Goal: Obtain resource: Download file/media

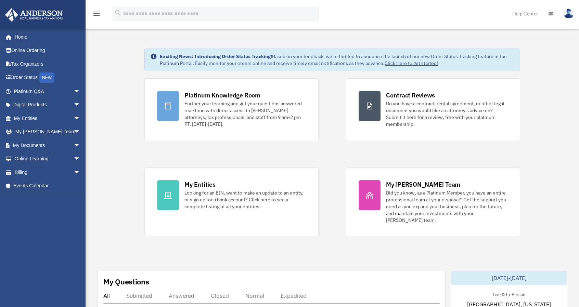
click at [361, 24] on div "menu search Site Menu add michael@helpinghandtherapy.net My Profile Reset Passw…" at bounding box center [289, 16] width 569 height 23
click at [372, 15] on div "menu search Site Menu add michael@helpinghandtherapy.net My Profile Reset Passw…" at bounding box center [289, 16] width 569 height 23
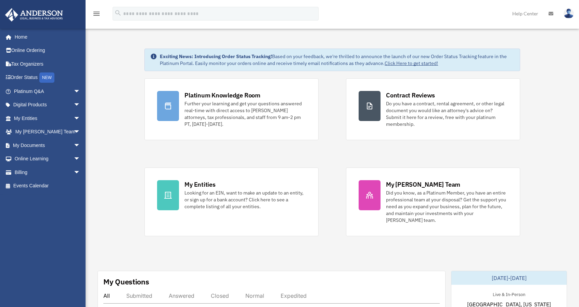
click at [372, 15] on div "menu search Site Menu add michael@helpinghandtherapy.net My Profile Reset Passw…" at bounding box center [289, 16] width 569 height 23
click at [74, 147] on span "arrow_drop_down" at bounding box center [81, 146] width 14 height 14
click at [27, 159] on link "Box" at bounding box center [50, 159] width 81 height 14
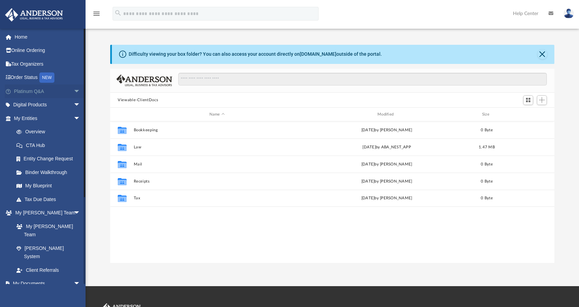
click at [43, 92] on link "Platinum Q&A arrow_drop_down" at bounding box center [48, 91] width 86 height 14
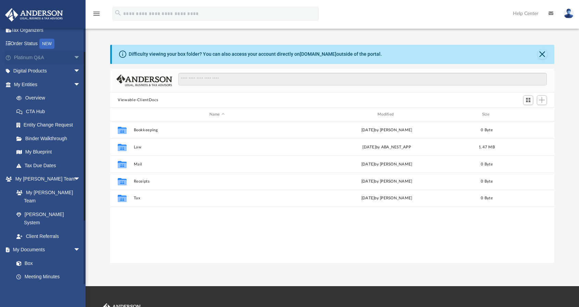
scroll to position [34, 0]
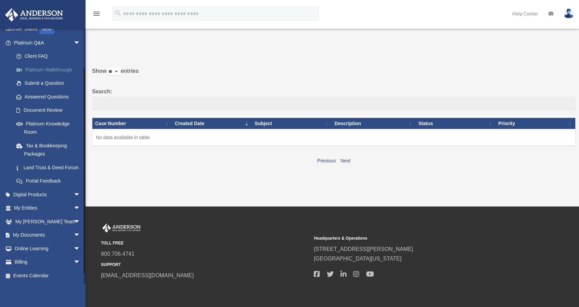
scroll to position [56, 0]
click at [74, 210] on span "arrow_drop_down" at bounding box center [81, 208] width 14 height 14
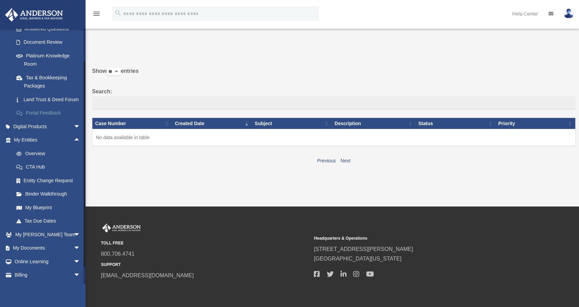
scroll to position [125, 0]
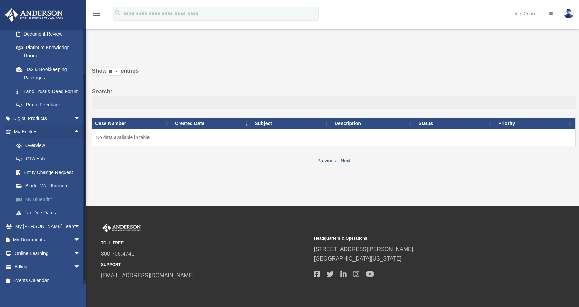
click at [44, 206] on link "My Blueprint" at bounding box center [50, 200] width 81 height 14
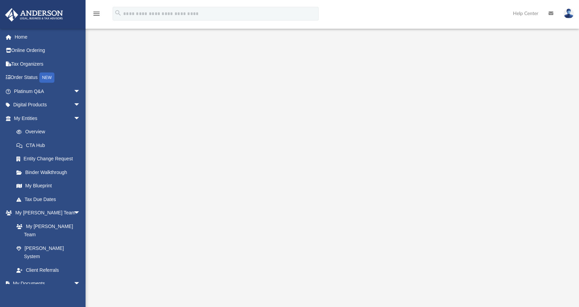
click at [539, 45] on div at bounding box center [332, 182] width 444 height 274
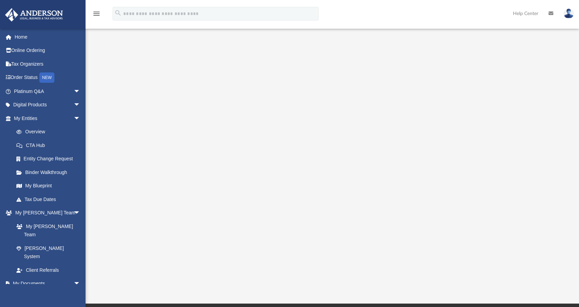
scroll to position [68, 0]
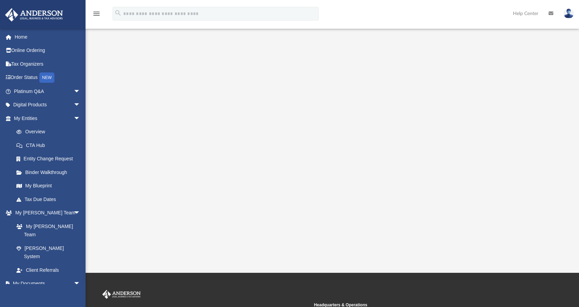
click at [562, 138] on div at bounding box center [332, 113] width 493 height 274
click at [26, 290] on link "Box" at bounding box center [50, 297] width 81 height 14
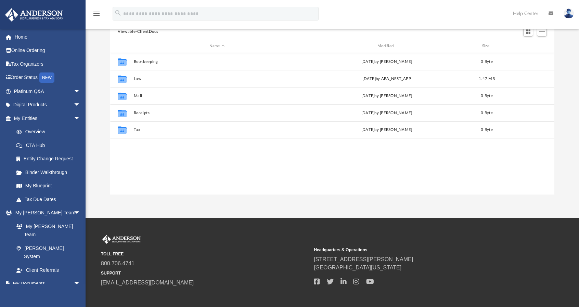
scroll to position [150, 439]
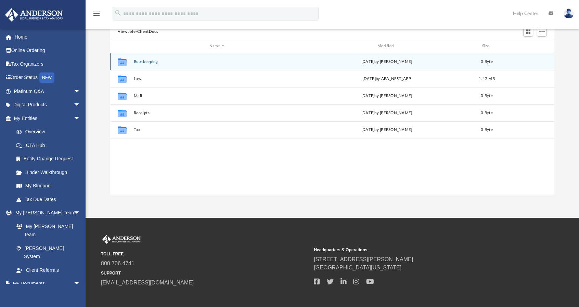
click at [148, 63] on button "Bookkeeping" at bounding box center [217, 62] width 167 height 4
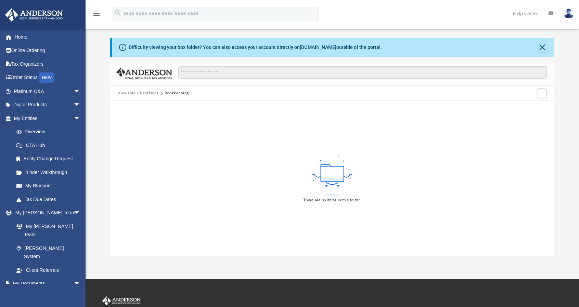
scroll to position [0, 0]
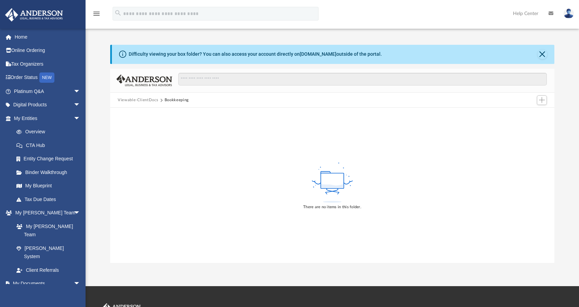
click at [136, 98] on button "Viewable-ClientDocs" at bounding box center [138, 100] width 40 height 6
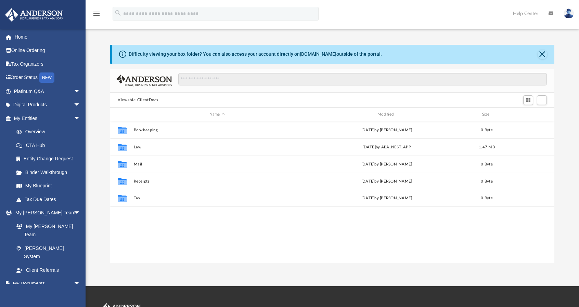
scroll to position [150, 439]
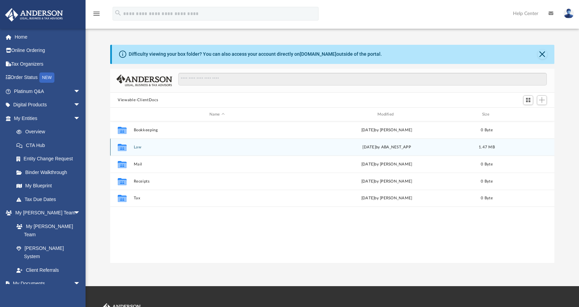
click at [138, 146] on button "Law" at bounding box center [217, 147] width 167 height 4
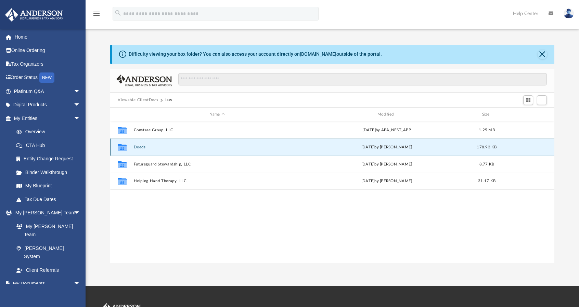
click at [138, 146] on button "Deeds" at bounding box center [217, 147] width 167 height 4
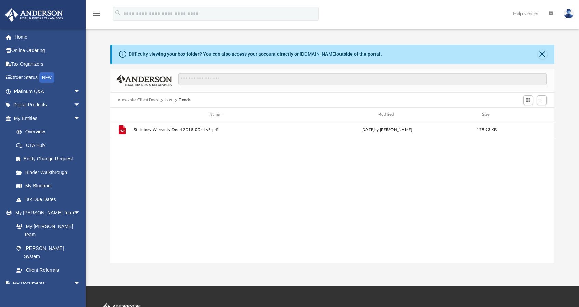
click at [139, 101] on button "Viewable-ClientDocs" at bounding box center [138, 100] width 40 height 6
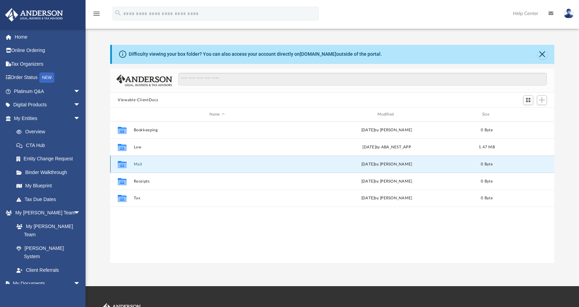
click at [136, 165] on button "Mail" at bounding box center [217, 164] width 167 height 4
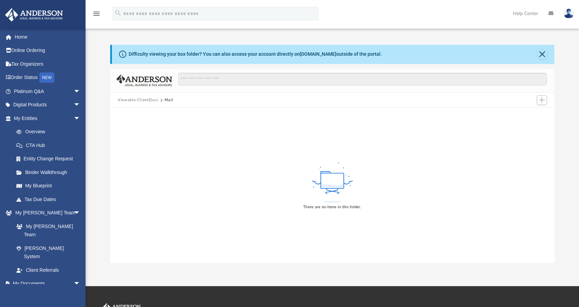
click at [138, 100] on button "Viewable-ClientDocs" at bounding box center [138, 100] width 40 height 6
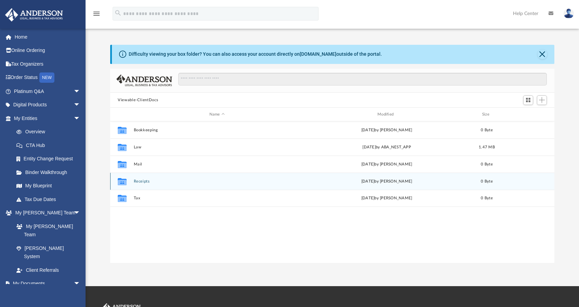
click at [143, 184] on div "Collaborated Folder Receipts Fri Aug 29 2025 by Charles Rogler 0 Byte" at bounding box center [332, 181] width 444 height 17
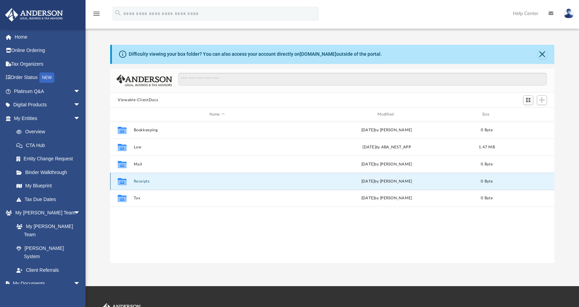
click at [143, 184] on div "Collaborated Folder Receipts Fri Aug 29 2025 by Charles Rogler 0 Byte" at bounding box center [332, 181] width 444 height 17
click at [141, 180] on button "Receipts" at bounding box center [217, 181] width 167 height 4
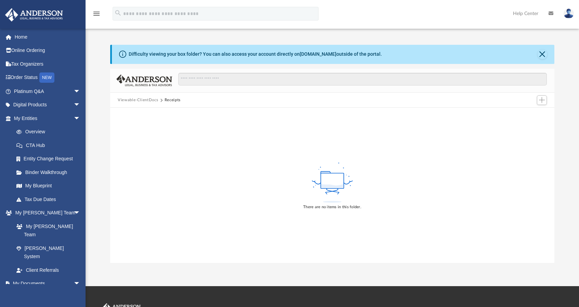
click at [133, 100] on button "Viewable-ClientDocs" at bounding box center [138, 100] width 40 height 6
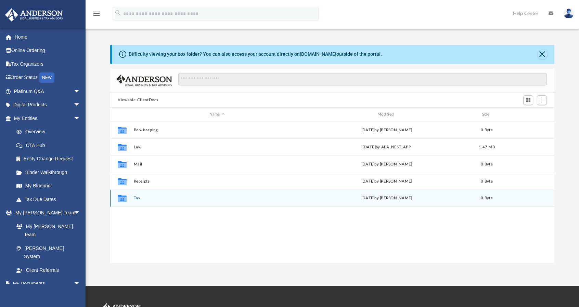
click at [136, 198] on button "Tax" at bounding box center [217, 198] width 167 height 4
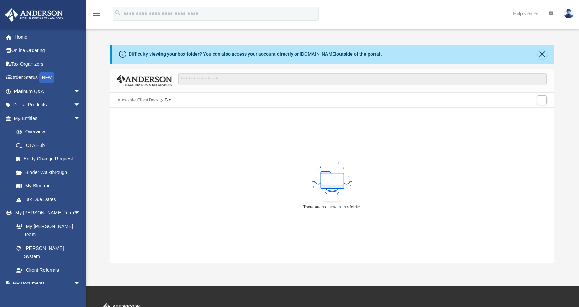
click at [136, 98] on button "Viewable-ClientDocs" at bounding box center [138, 100] width 40 height 6
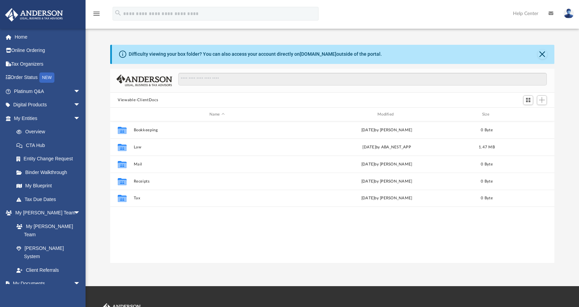
click at [224, 99] on div "Viewable-ClientDocs" at bounding box center [332, 100] width 444 height 15
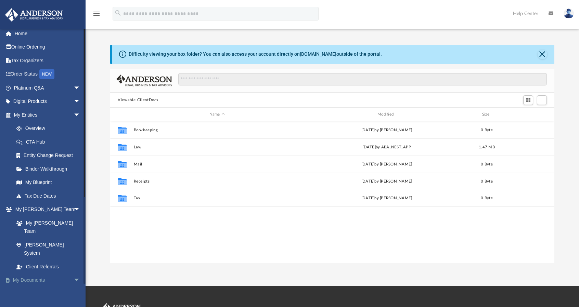
scroll to position [0, 0]
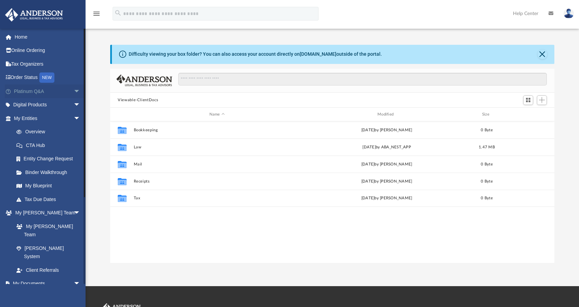
click at [74, 89] on span "arrow_drop_down" at bounding box center [81, 91] width 14 height 14
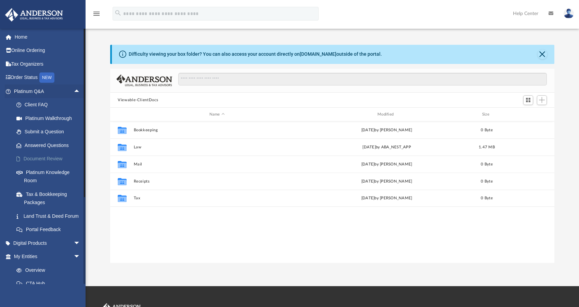
click at [51, 160] on link "Document Review" at bounding box center [50, 159] width 81 height 14
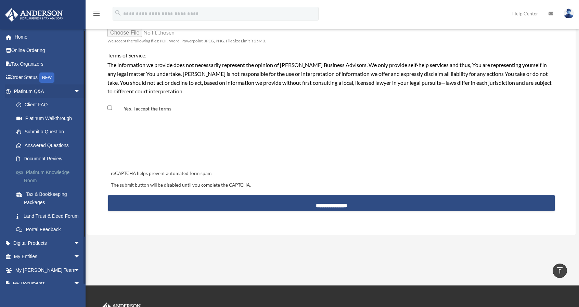
scroll to position [34, 0]
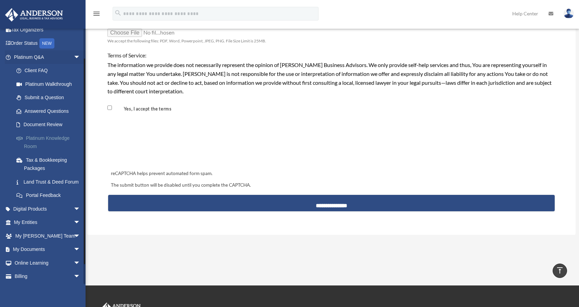
click at [38, 138] on link "Platinum Knowledge Room" at bounding box center [50, 142] width 81 height 22
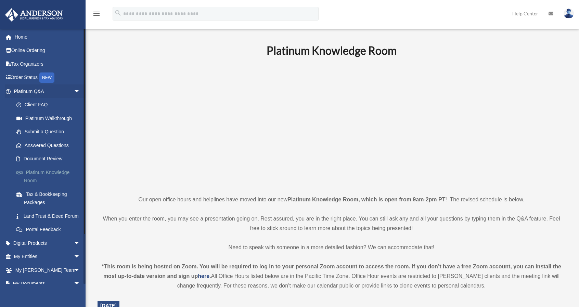
click at [47, 169] on link "Platinum Knowledge Room" at bounding box center [50, 177] width 81 height 22
click at [40, 130] on link "Submit a Question" at bounding box center [50, 132] width 81 height 14
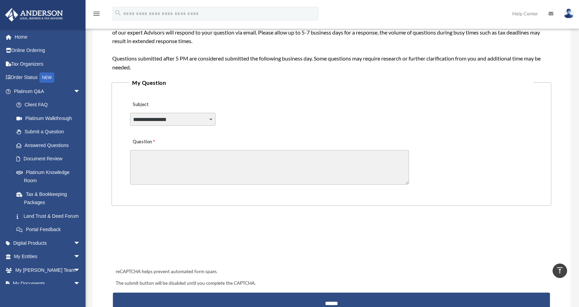
scroll to position [102, 0]
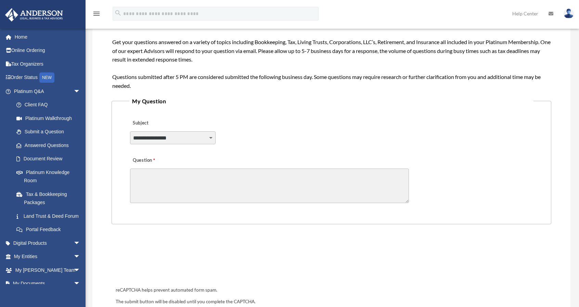
click at [199, 137] on select "**********" at bounding box center [172, 137] width 85 height 13
click at [261, 113] on fieldset "**********" at bounding box center [332, 160] width 440 height 128
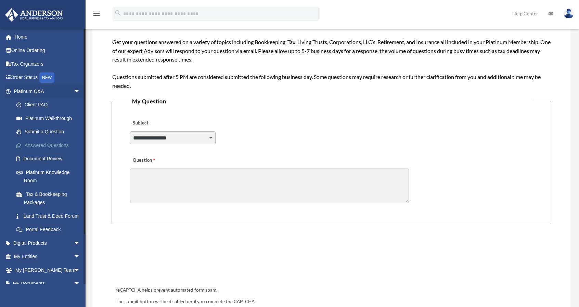
click at [31, 143] on link "Answered Questions" at bounding box center [50, 146] width 81 height 14
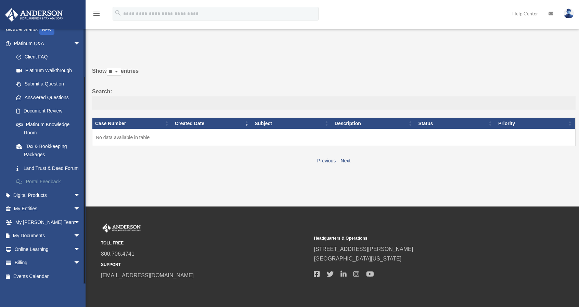
scroll to position [56, 0]
click at [74, 234] on span "arrow_drop_down" at bounding box center [81, 236] width 14 height 14
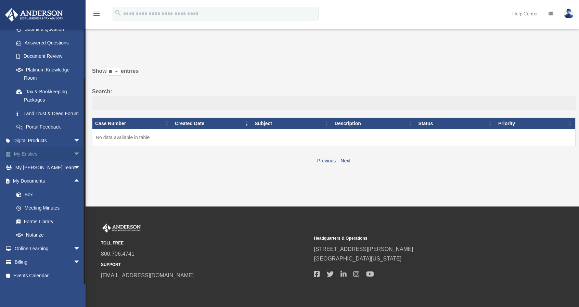
scroll to position [110, 0]
click at [44, 221] on link "Forms Library" at bounding box center [50, 222] width 81 height 14
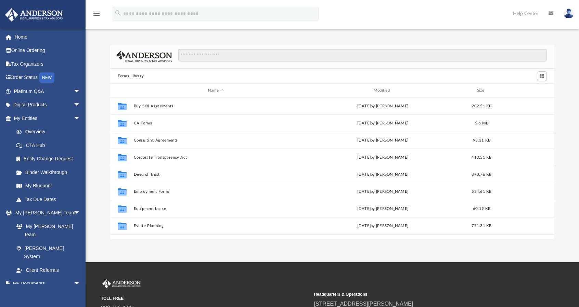
scroll to position [137, 0]
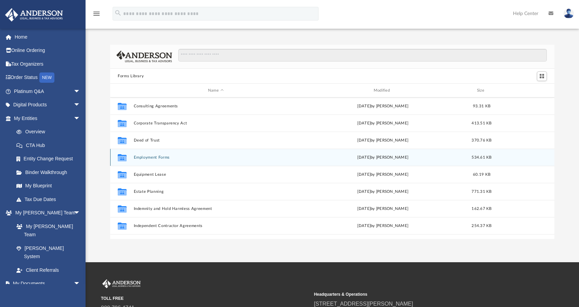
click at [149, 154] on div "Collaborated Folder Employment Forms Wed Oct 5 2022 by Mary Acree 534.61 KB" at bounding box center [332, 157] width 444 height 17
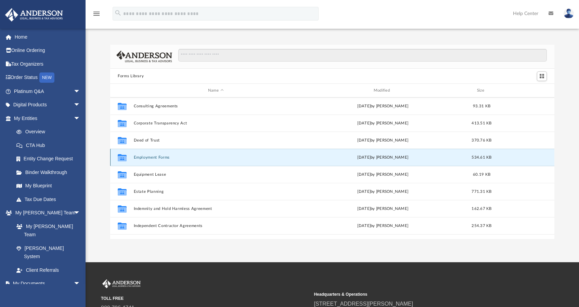
click at [150, 157] on button "Employment Forms" at bounding box center [216, 157] width 164 height 4
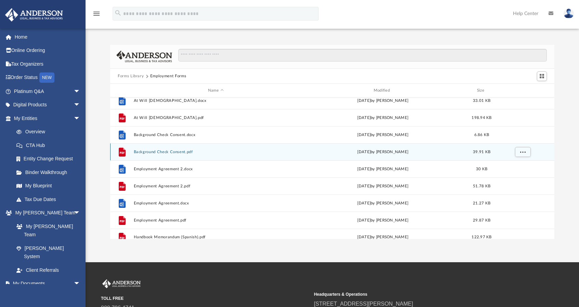
scroll to position [0, 0]
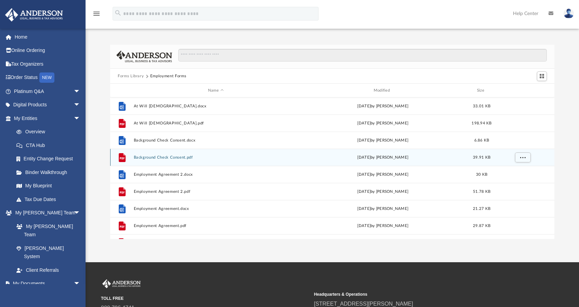
click at [160, 158] on button "Background Check Consent.pdf" at bounding box center [216, 157] width 164 height 4
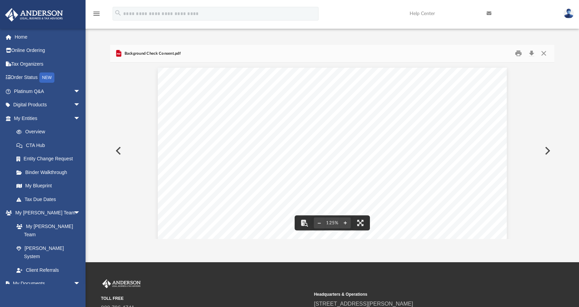
click at [119, 149] on button "Preview" at bounding box center [117, 150] width 15 height 19
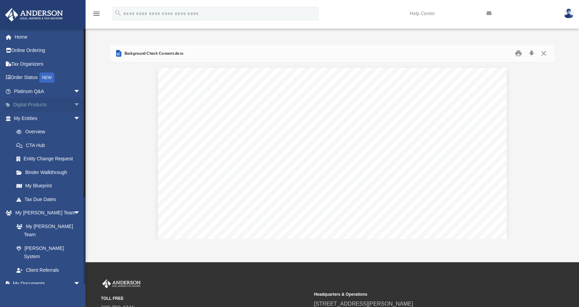
click at [74, 103] on span "arrow_drop_down" at bounding box center [81, 105] width 14 height 14
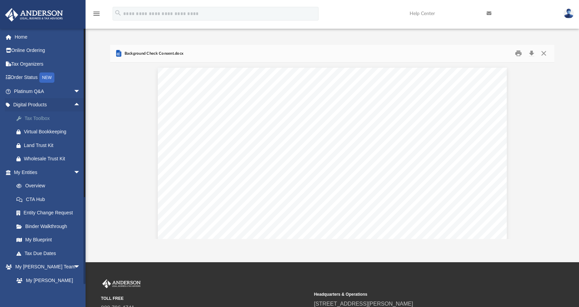
click at [46, 121] on div "Tax Toolbox" at bounding box center [53, 118] width 58 height 9
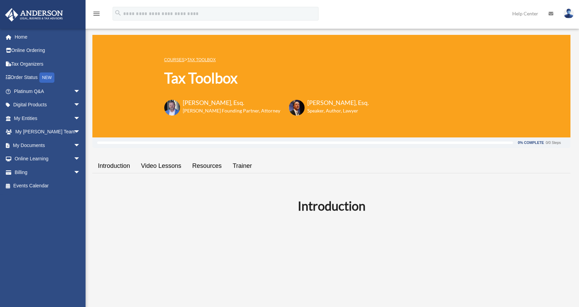
click at [40, 213] on div "[PERSON_NAME][EMAIL_ADDRESS][DOMAIN_NAME] Sign Out [PERSON_NAME][EMAIL_ADDRESS]…" at bounding box center [45, 156] width 91 height 256
click at [126, 204] on h2 "Introduction" at bounding box center [331, 205] width 470 height 17
click at [50, 218] on div "[PERSON_NAME][EMAIL_ADDRESS][DOMAIN_NAME] Sign Out [PERSON_NAME][EMAIL_ADDRESS]…" at bounding box center [45, 156] width 91 height 256
click at [107, 202] on h2 "Introduction" at bounding box center [331, 205] width 470 height 17
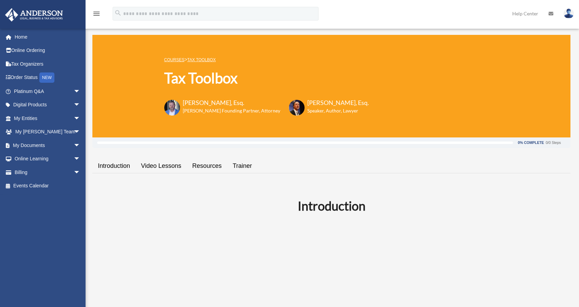
click at [140, 212] on h2 "Introduction" at bounding box center [331, 205] width 470 height 17
drag, startPoint x: 298, startPoint y: 206, endPoint x: 372, endPoint y: 204, distance: 73.2
click at [372, 204] on h2 "Introduction" at bounding box center [331, 205] width 470 height 17
click at [217, 200] on h2 "Introduction" at bounding box center [331, 205] width 470 height 17
drag, startPoint x: 267, startPoint y: 201, endPoint x: 370, endPoint y: 208, distance: 103.9
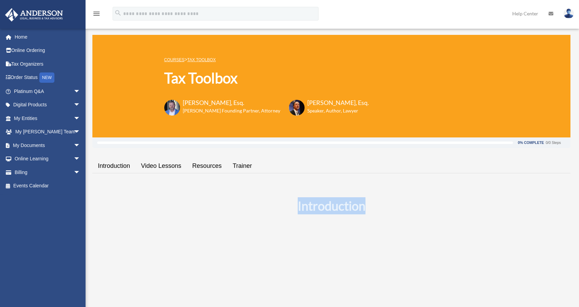
click at [370, 208] on h2 "Introduction" at bounding box center [331, 205] width 470 height 17
click at [178, 197] on h2 "Introduction" at bounding box center [331, 205] width 470 height 17
